Goal: Find specific page/section: Locate a particular part of the current website

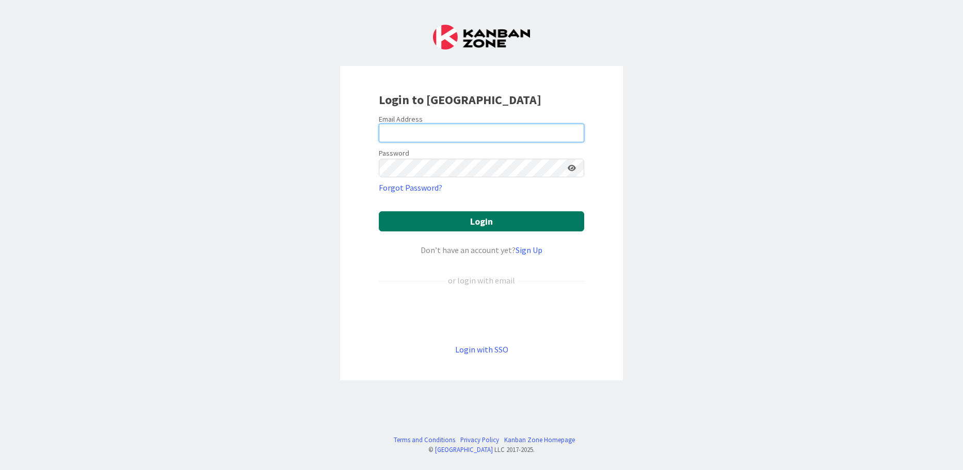
type input "[EMAIL_ADDRESS][PERSON_NAME][DOMAIN_NAME]"
click at [462, 226] on button "Login" at bounding box center [481, 222] width 205 height 20
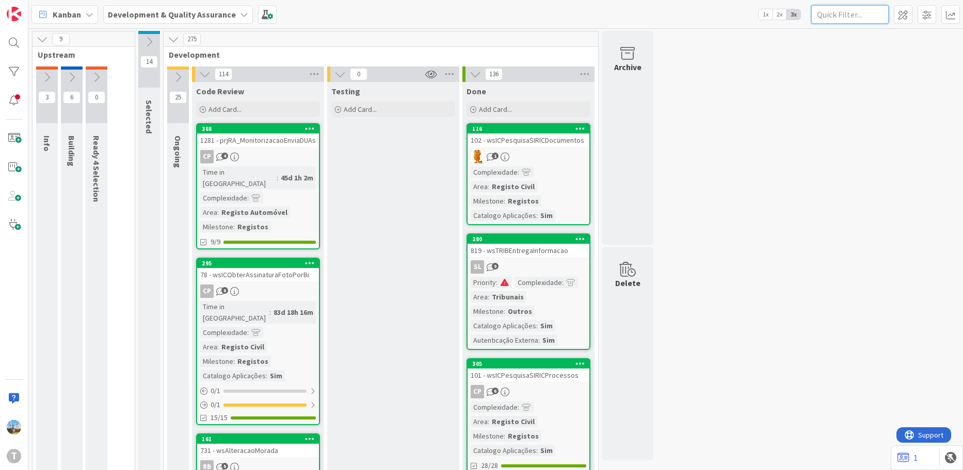
click at [837, 14] on input "text" at bounding box center [849, 14] width 77 height 19
paste input "wssircomcertidaopermanentecomercial"
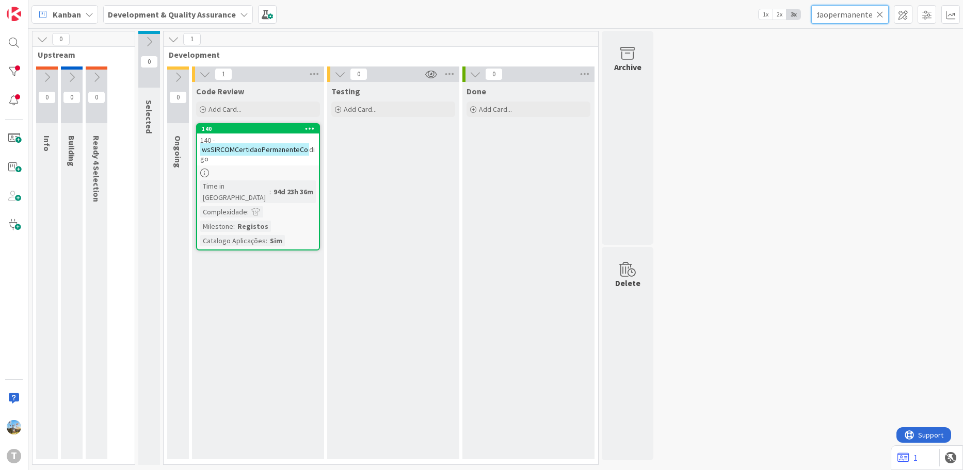
scroll to position [0, 48]
type input "wssircomcertidaopermanente"
click at [265, 172] on div at bounding box center [258, 173] width 122 height 9
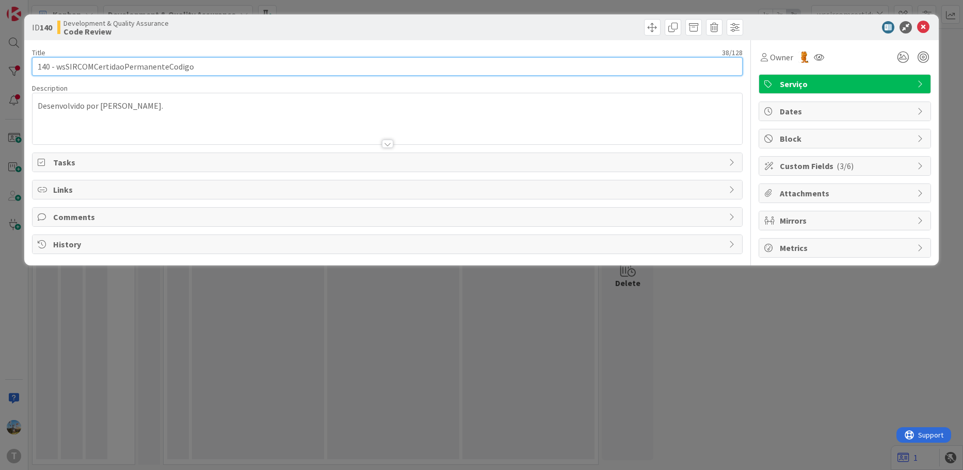
drag, startPoint x: 207, startPoint y: 62, endPoint x: -24, endPoint y: 62, distance: 231.6
click at [0, 62] on html "T Kanban Development & Quality Assurance 1x 2x 3x wssircomcertidaopermanente 0 …" at bounding box center [481, 235] width 963 height 470
click at [129, 72] on input "140 - wsSIRCOMCertidaoPermanenteCodigo" at bounding box center [387, 66] width 711 height 19
drag, startPoint x: 198, startPoint y: 72, endPoint x: 57, endPoint y: 74, distance: 141.4
click at [57, 74] on input "140 - wsSIRCOMCertidaoPermanenteCodigo" at bounding box center [387, 66] width 711 height 19
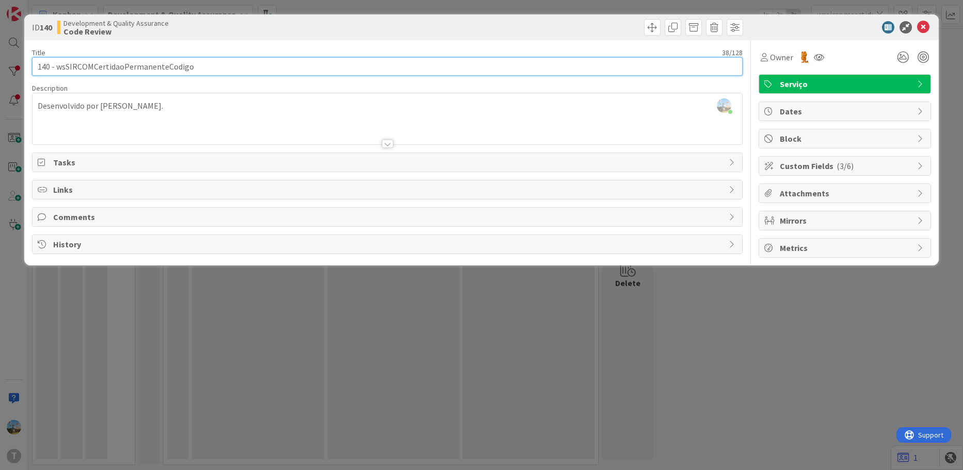
paste input "140 -"
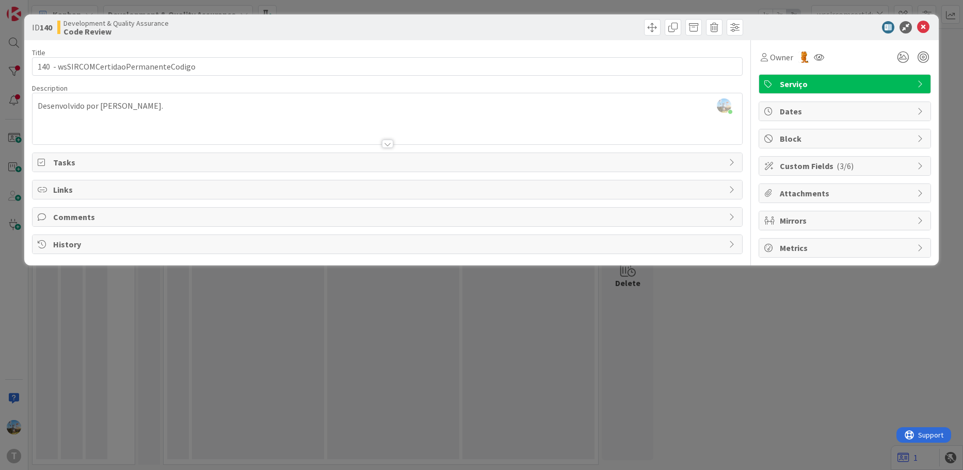
type input "140 - wsSIRCOMCertidaoPermanenteCodigo"
